Goal: Task Accomplishment & Management: Use online tool/utility

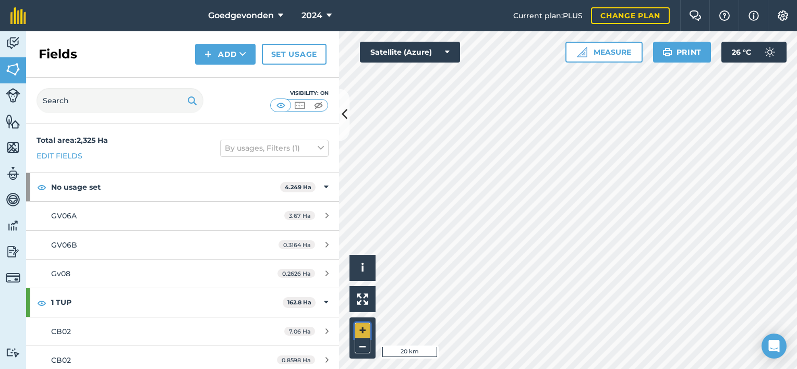
click at [358, 326] on button "+" at bounding box center [363, 331] width 16 height 16
click at [553, 369] on html "Goedgevonden 2024 Current plan : PLUS Change plan Farm Chat Help Info Settings …" at bounding box center [398, 184] width 797 height 369
click at [494, 369] on html "Goedgevonden 2024 Current plan : PLUS Change plan Farm Chat Help Info Settings …" at bounding box center [398, 184] width 797 height 369
click at [361, 330] on button "+" at bounding box center [363, 331] width 16 height 16
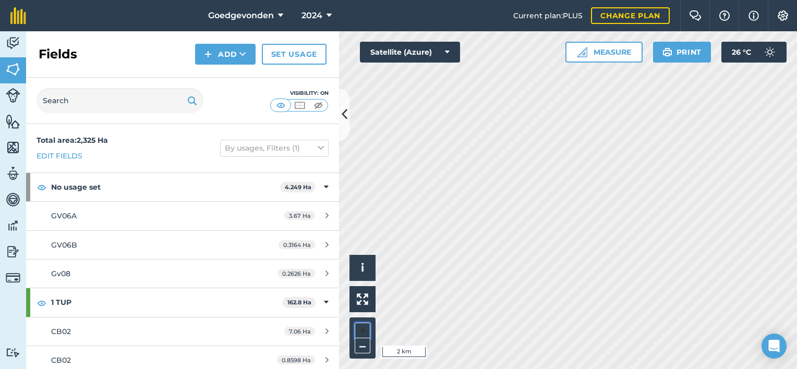
click at [587, 63] on div "Hello i © 2025 TomTom, Microsoft 2 km + –" at bounding box center [568, 200] width 458 height 338
click at [361, 332] on button "+" at bounding box center [363, 331] width 16 height 16
click at [360, 323] on button "+" at bounding box center [363, 331] width 16 height 16
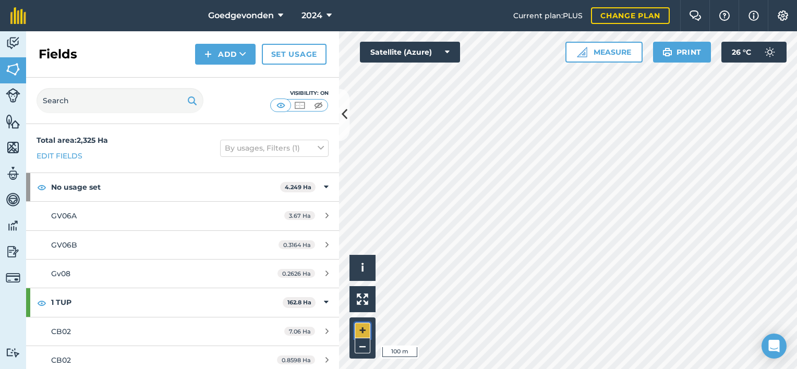
click at [364, 328] on button "+" at bounding box center [363, 331] width 16 height 16
click at [362, 344] on button "–" at bounding box center [363, 345] width 16 height 15
click at [359, 327] on button "+" at bounding box center [363, 331] width 16 height 16
click at [358, 346] on button "–" at bounding box center [363, 345] width 16 height 15
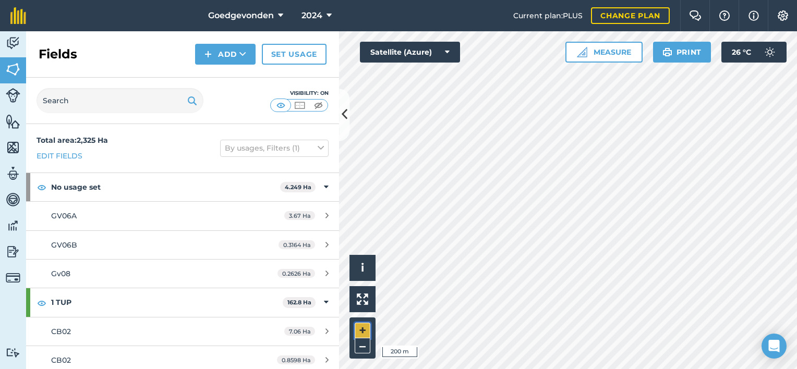
click at [365, 328] on button "+" at bounding box center [363, 331] width 16 height 16
click at [360, 346] on button "–" at bounding box center [363, 345] width 16 height 15
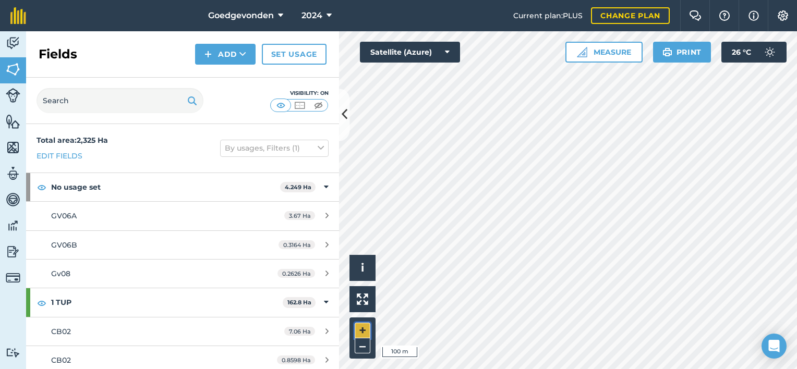
click at [367, 332] on button "+" at bounding box center [363, 331] width 16 height 16
click at [364, 349] on button "–" at bounding box center [363, 345] width 16 height 15
click at [365, 327] on button "+" at bounding box center [363, 331] width 16 height 16
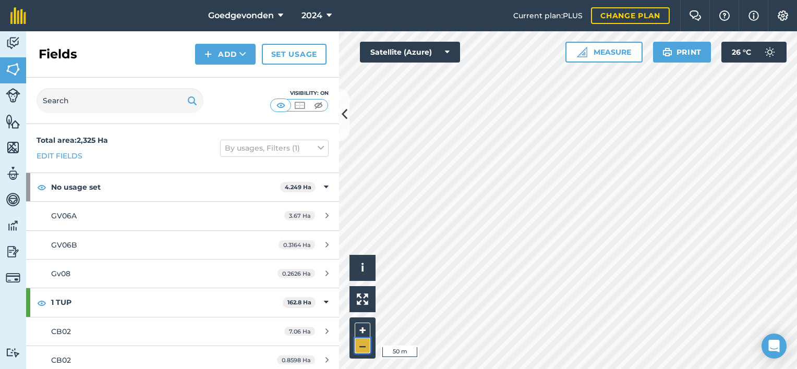
click at [364, 347] on button "–" at bounding box center [363, 345] width 16 height 15
click at [362, 329] on button "+" at bounding box center [363, 331] width 16 height 16
